Goal: Information Seeking & Learning: Learn about a topic

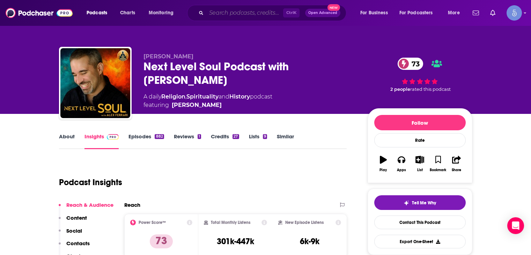
click at [226, 12] on input "Search podcasts, credits, & more..." at bounding box center [244, 12] width 77 height 11
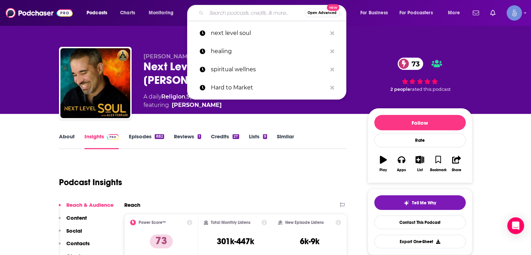
paste input "The Life Shift Podcast"
type input "The Life Shift Podcast"
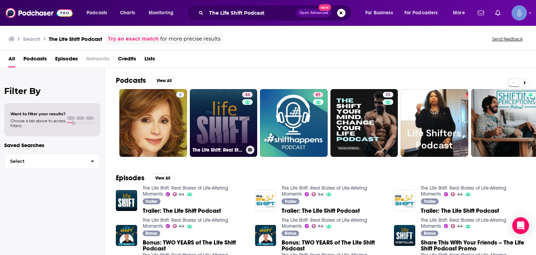
click at [236, 135] on link "44 The Life Shift: Real Stories of Life-Altering Moments" at bounding box center [224, 123] width 68 height 68
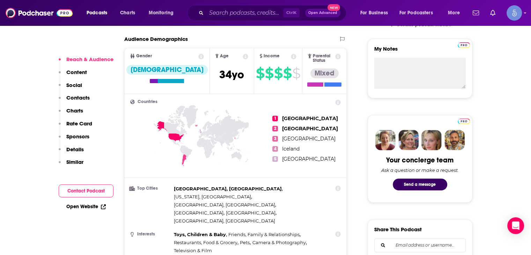
scroll to position [384, 0]
